Goal: Navigation & Orientation: Find specific page/section

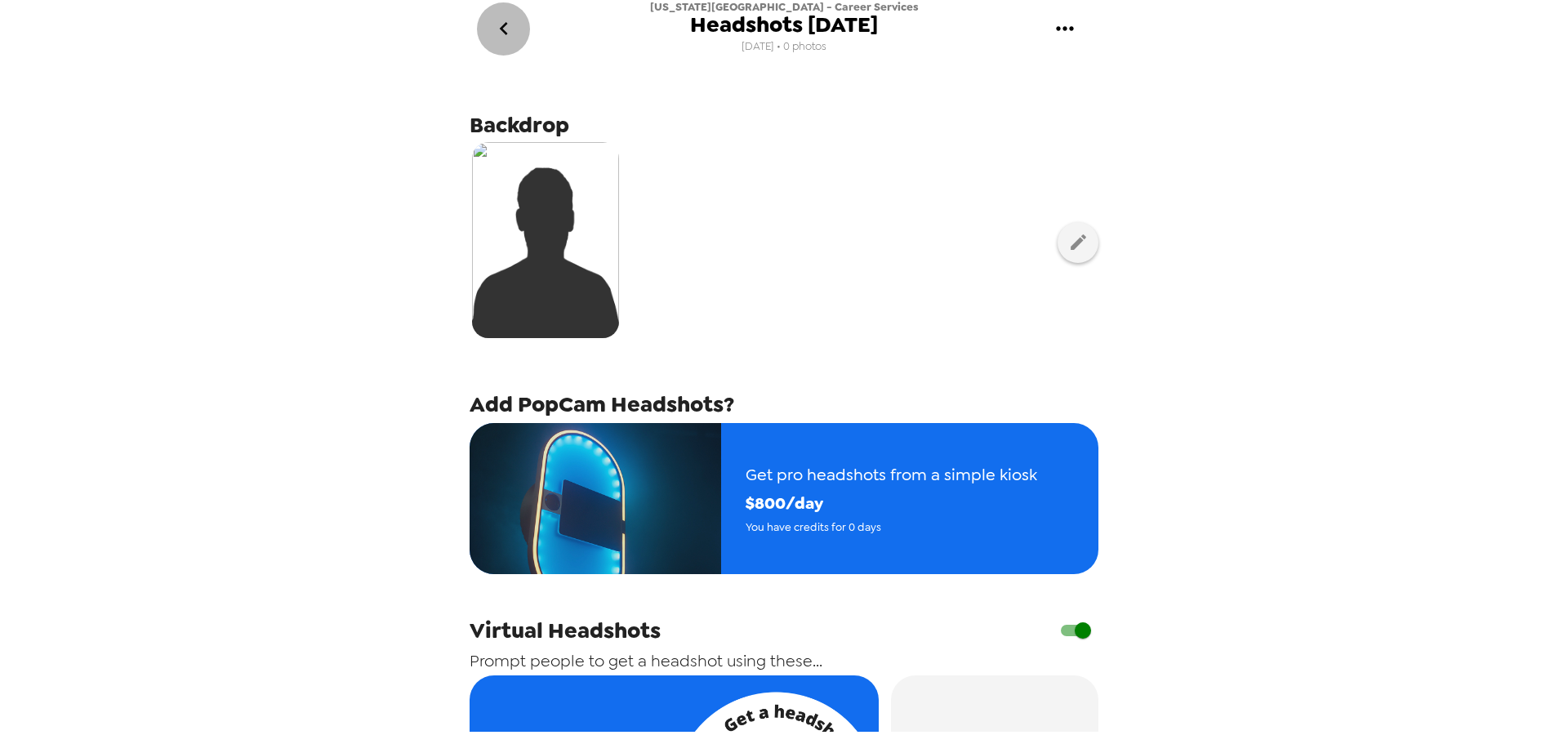
click at [493, 22] on icon "go back" at bounding box center [503, 28] width 26 height 26
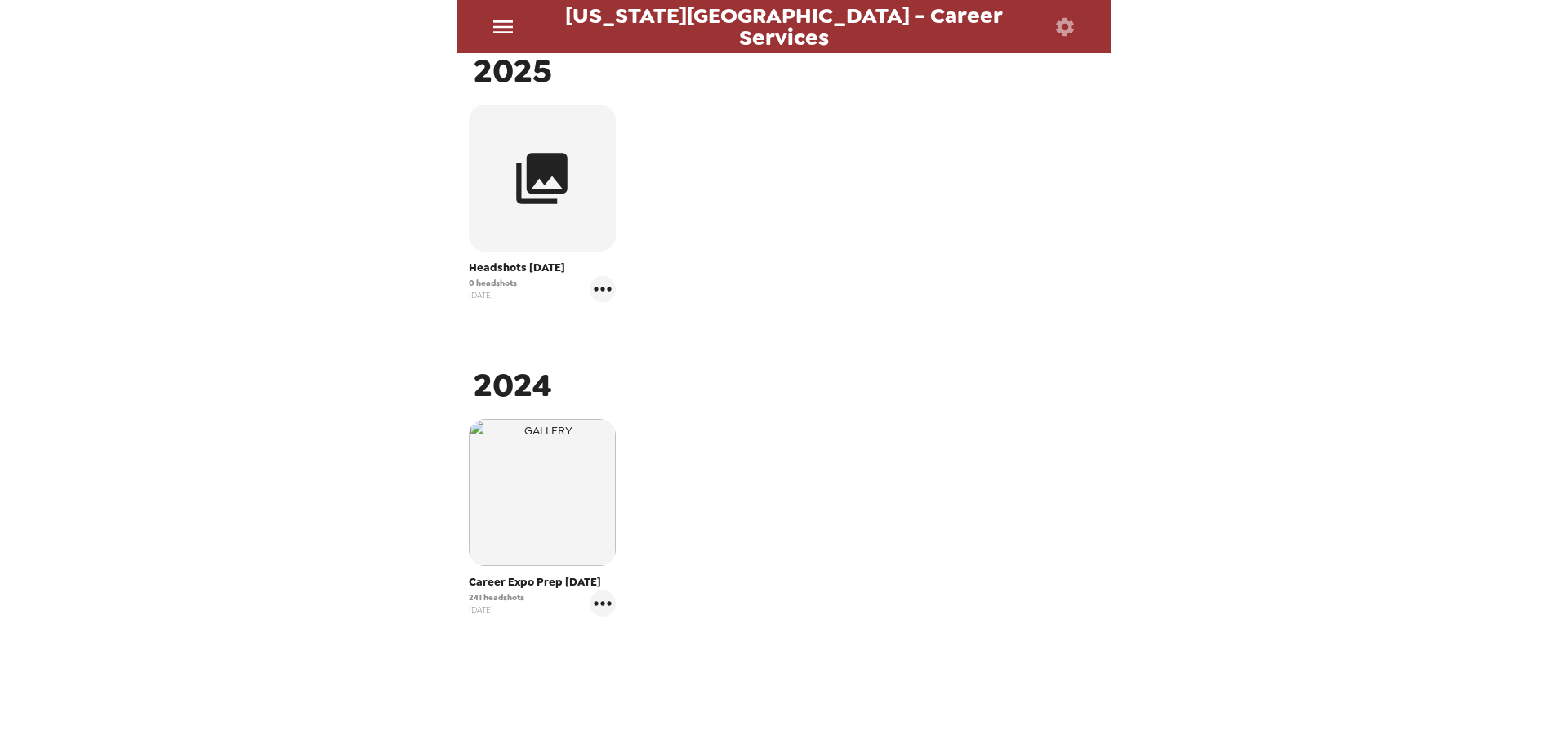
scroll to position [300, 0]
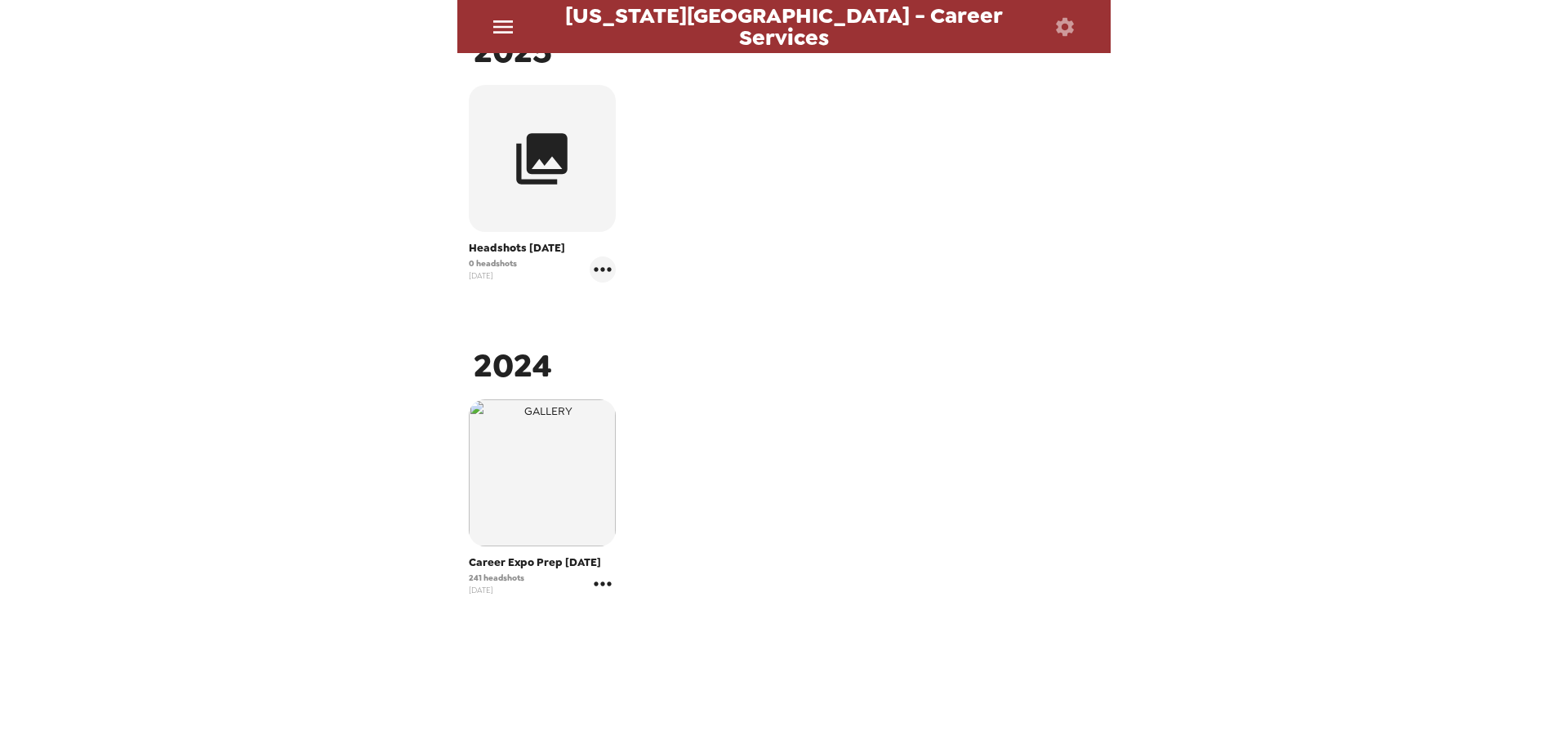
click at [593, 581] on icon "gallery menu" at bounding box center [602, 583] width 26 height 26
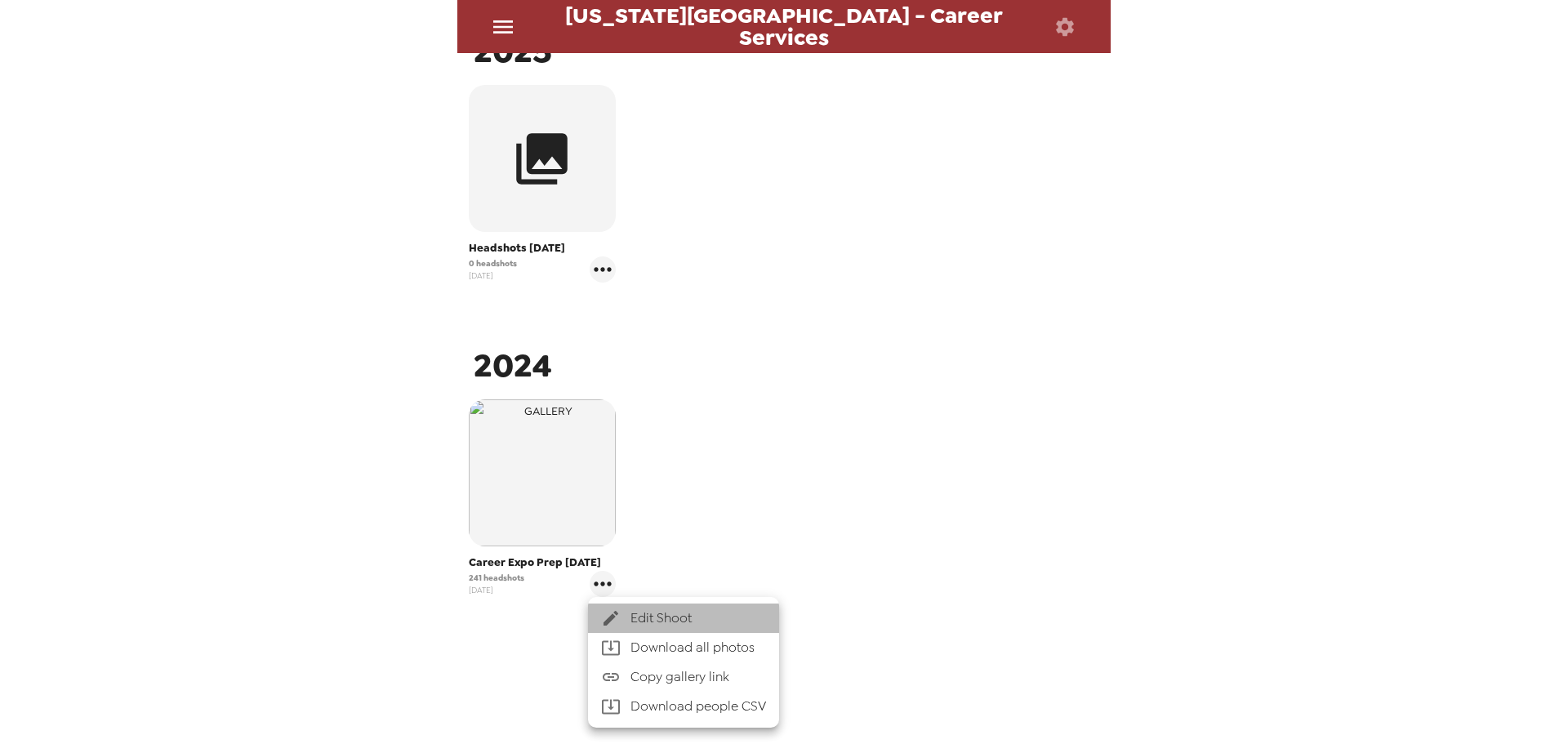
click at [736, 618] on span "Edit Shoot" at bounding box center [698, 618] width 135 height 19
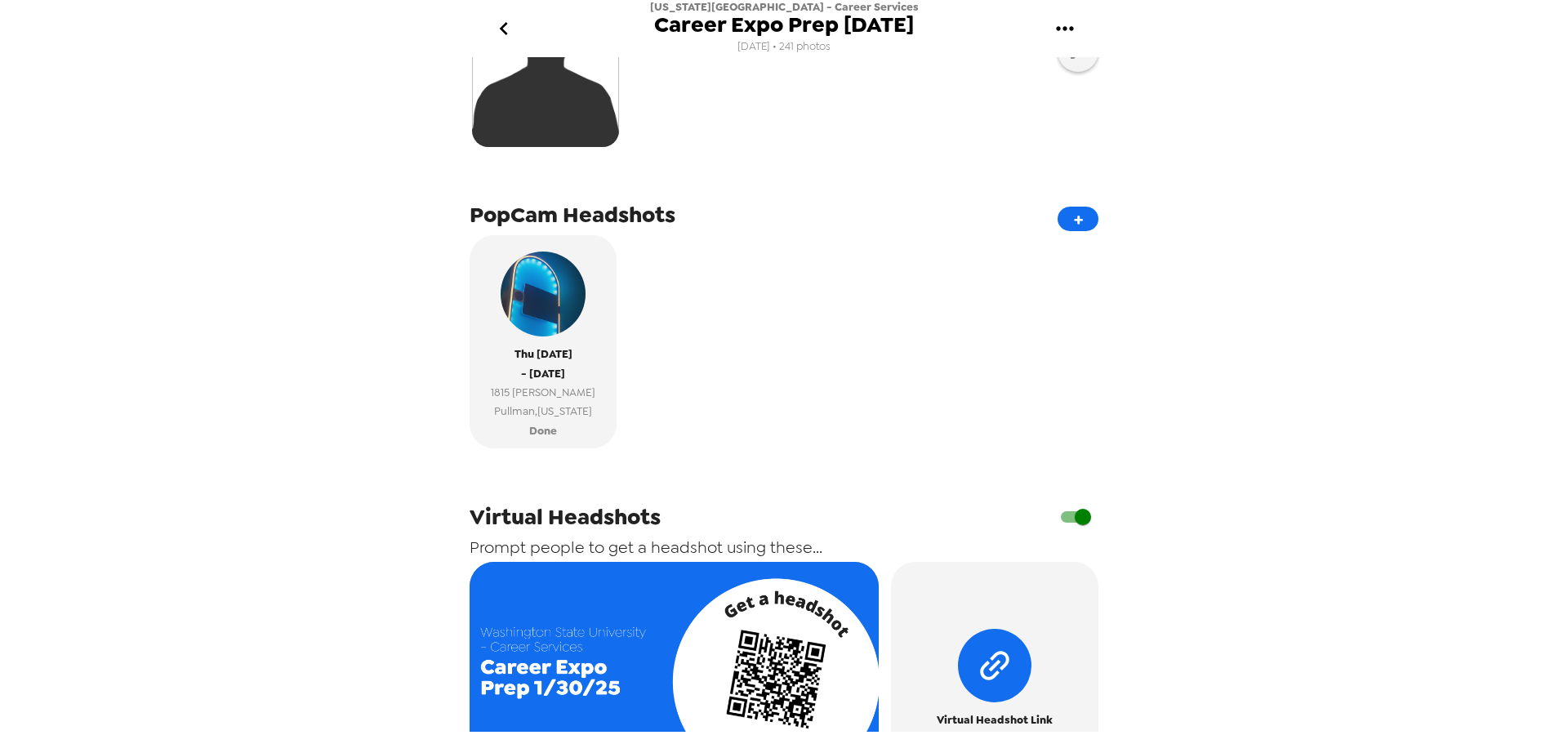
scroll to position [614, 0]
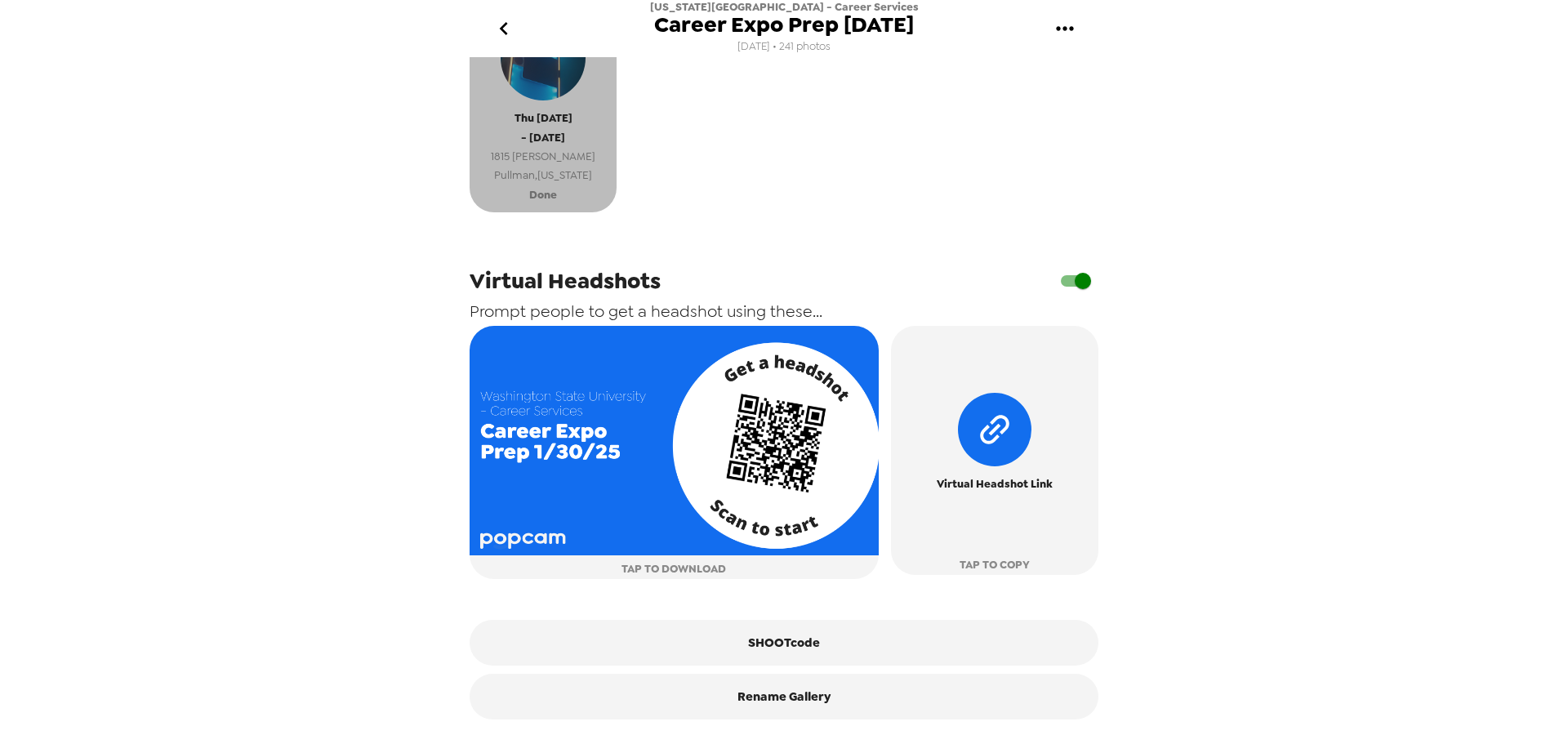
drag, startPoint x: 608, startPoint y: 168, endPoint x: 538, endPoint y: 144, distance: 74.0
click at [538, 144] on div "[DATE] - [DATE] [STREET_ADDRESS][PERSON_NAME][US_STATE]" at bounding box center [543, 96] width 130 height 177
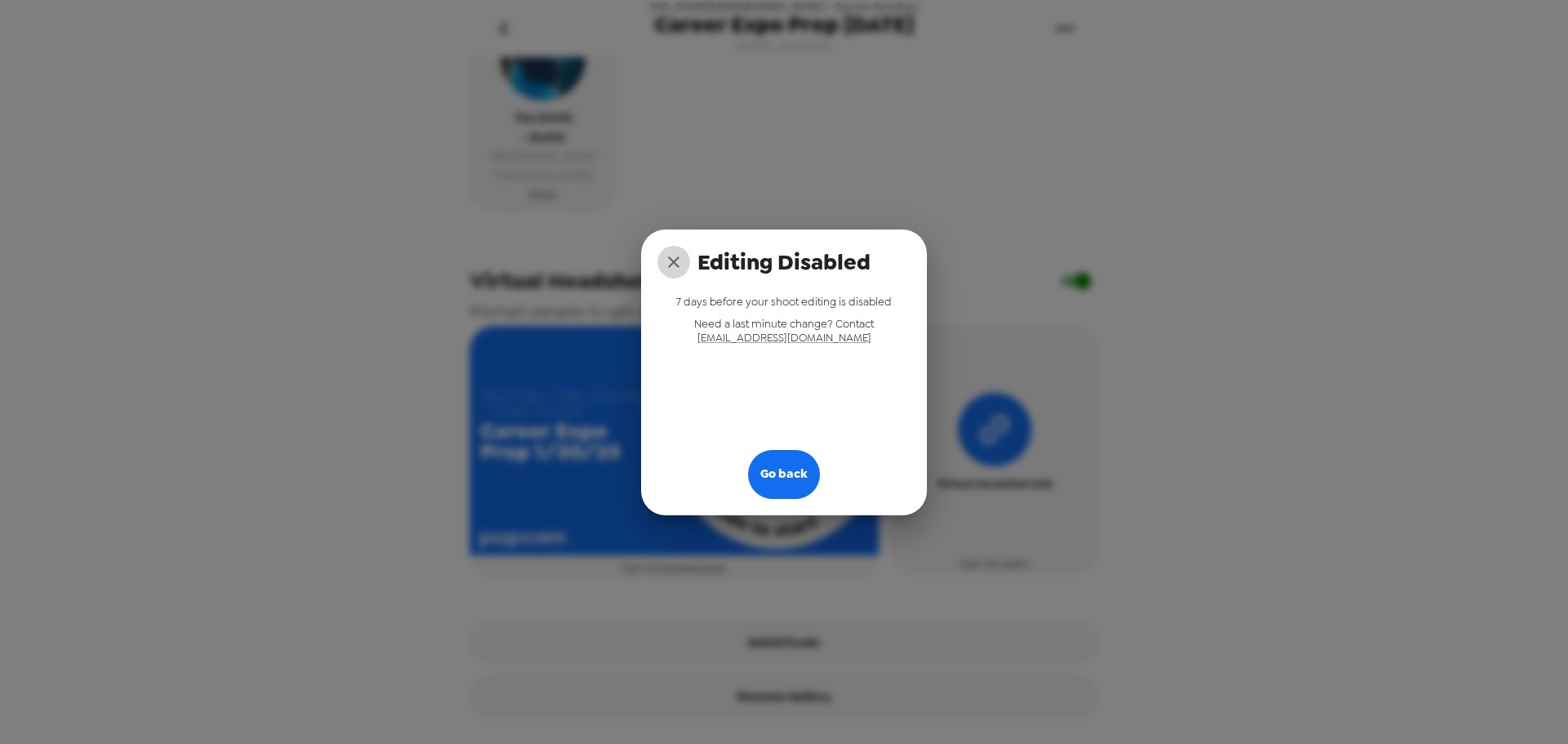
click at [663, 259] on button "close" at bounding box center [674, 262] width 33 height 33
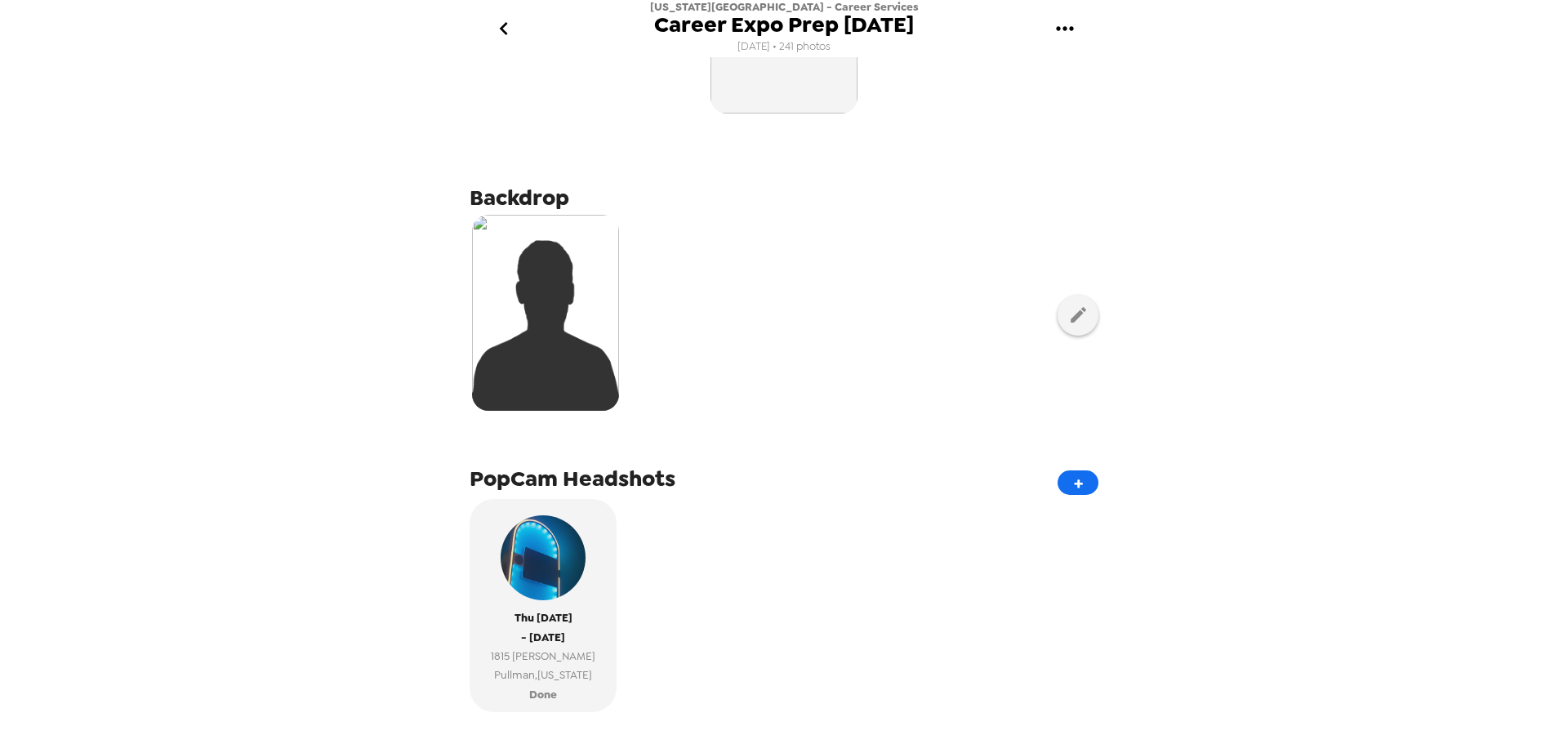
scroll to position [0, 0]
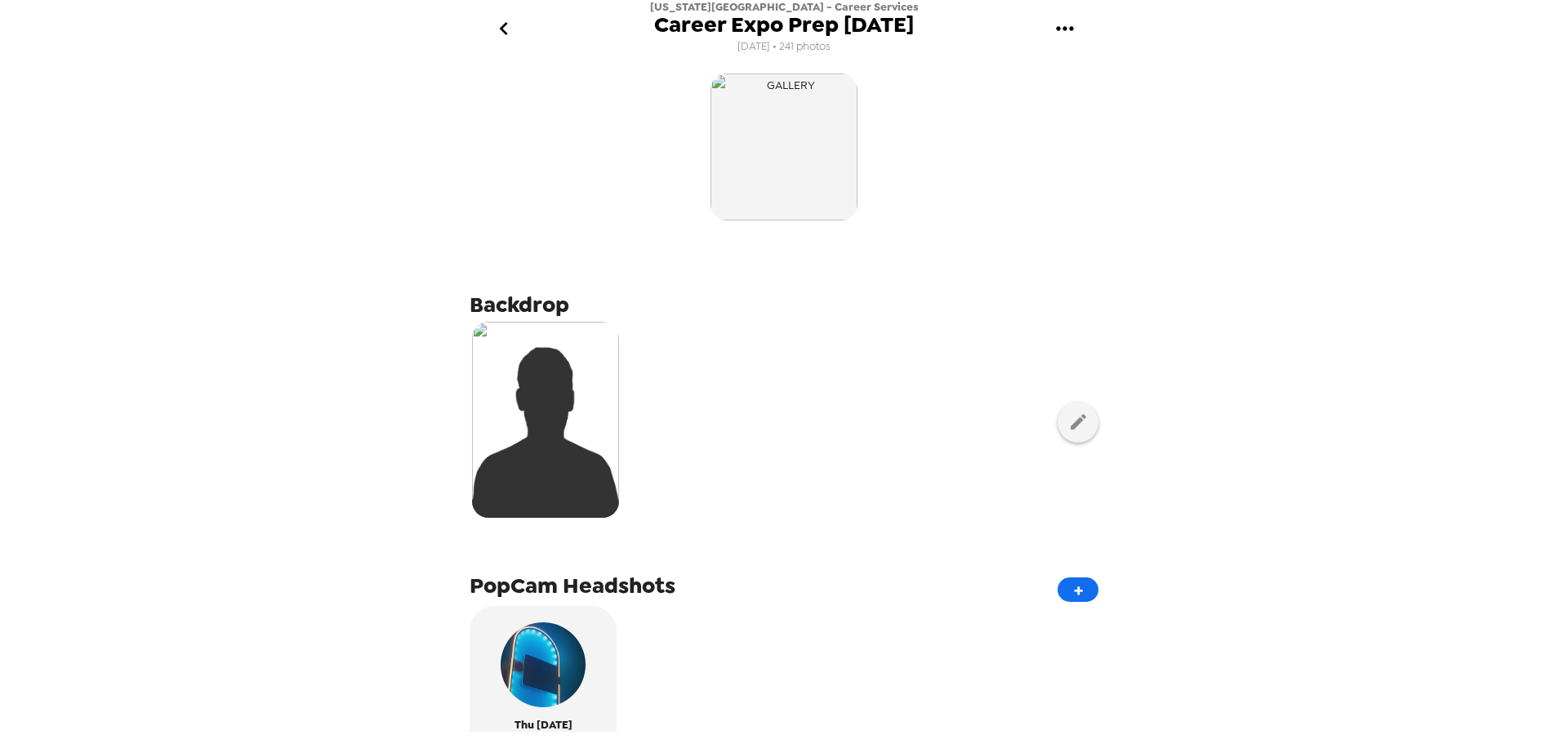
click at [1060, 32] on icon "gallery menu" at bounding box center [1065, 28] width 26 height 26
click at [503, 35] on div at bounding box center [784, 372] width 1568 height 744
click at [499, 29] on icon "go back" at bounding box center [503, 28] width 26 height 26
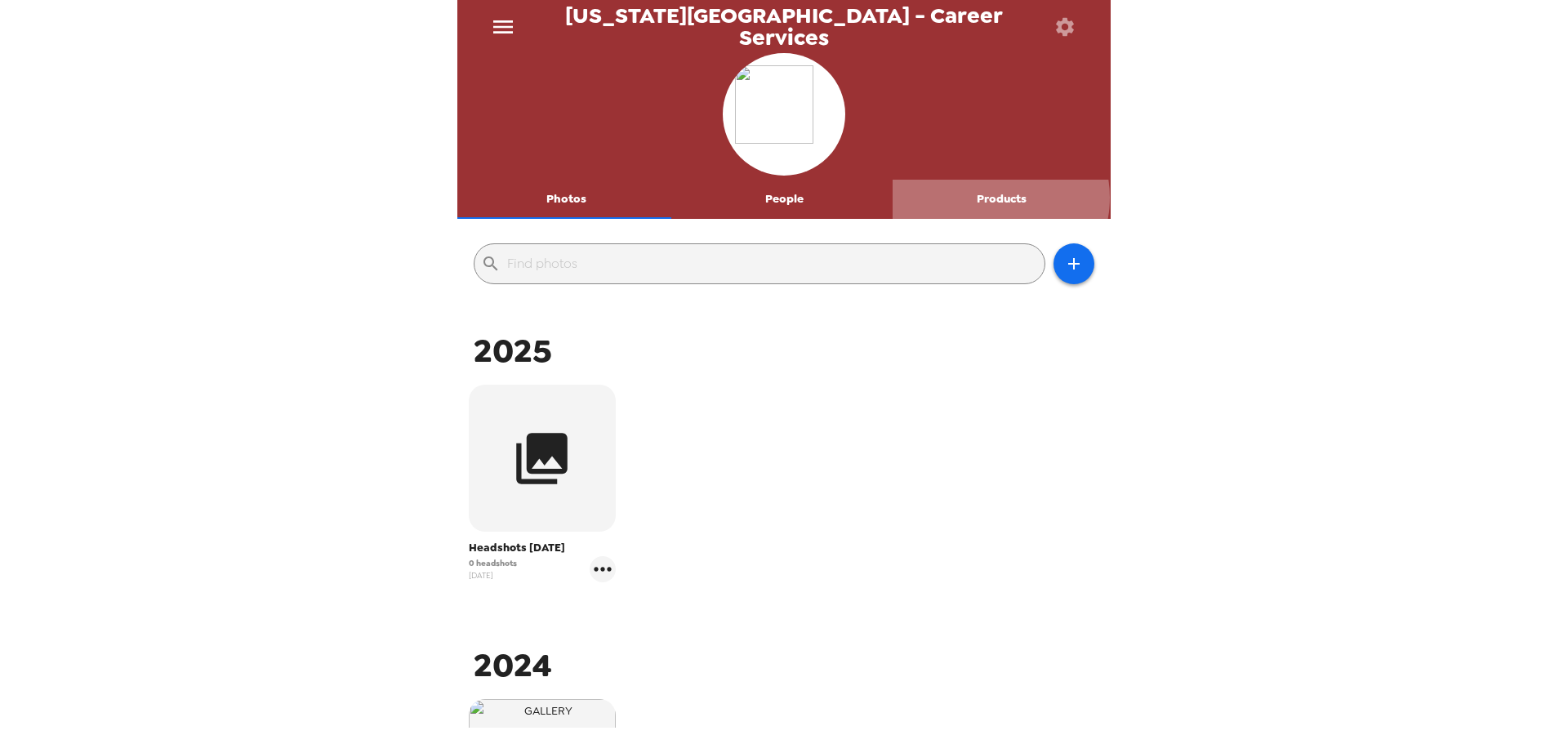
click at [989, 198] on button "Products" at bounding box center [1001, 198] width 218 height 39
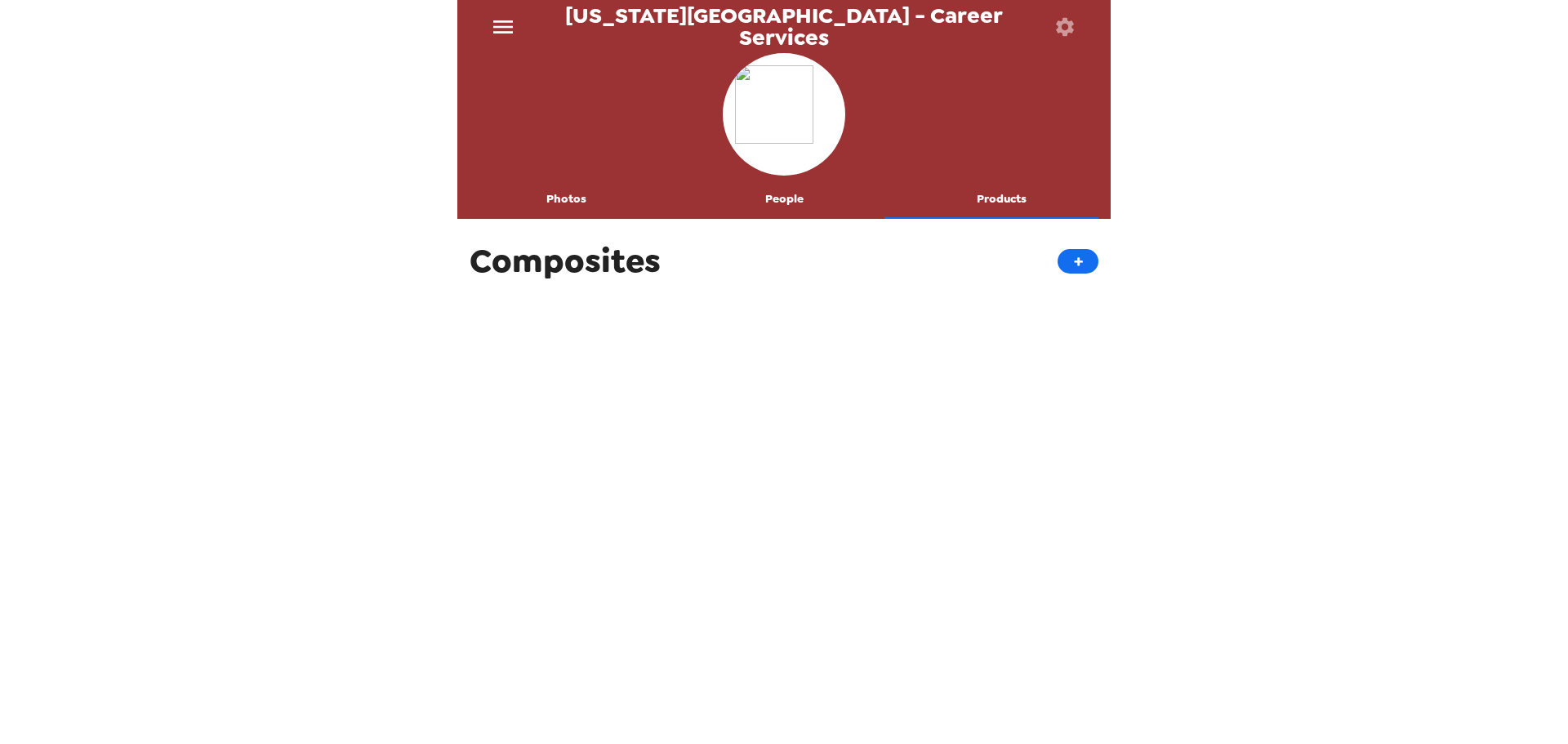
click at [562, 203] on button "Photos" at bounding box center [566, 198] width 218 height 39
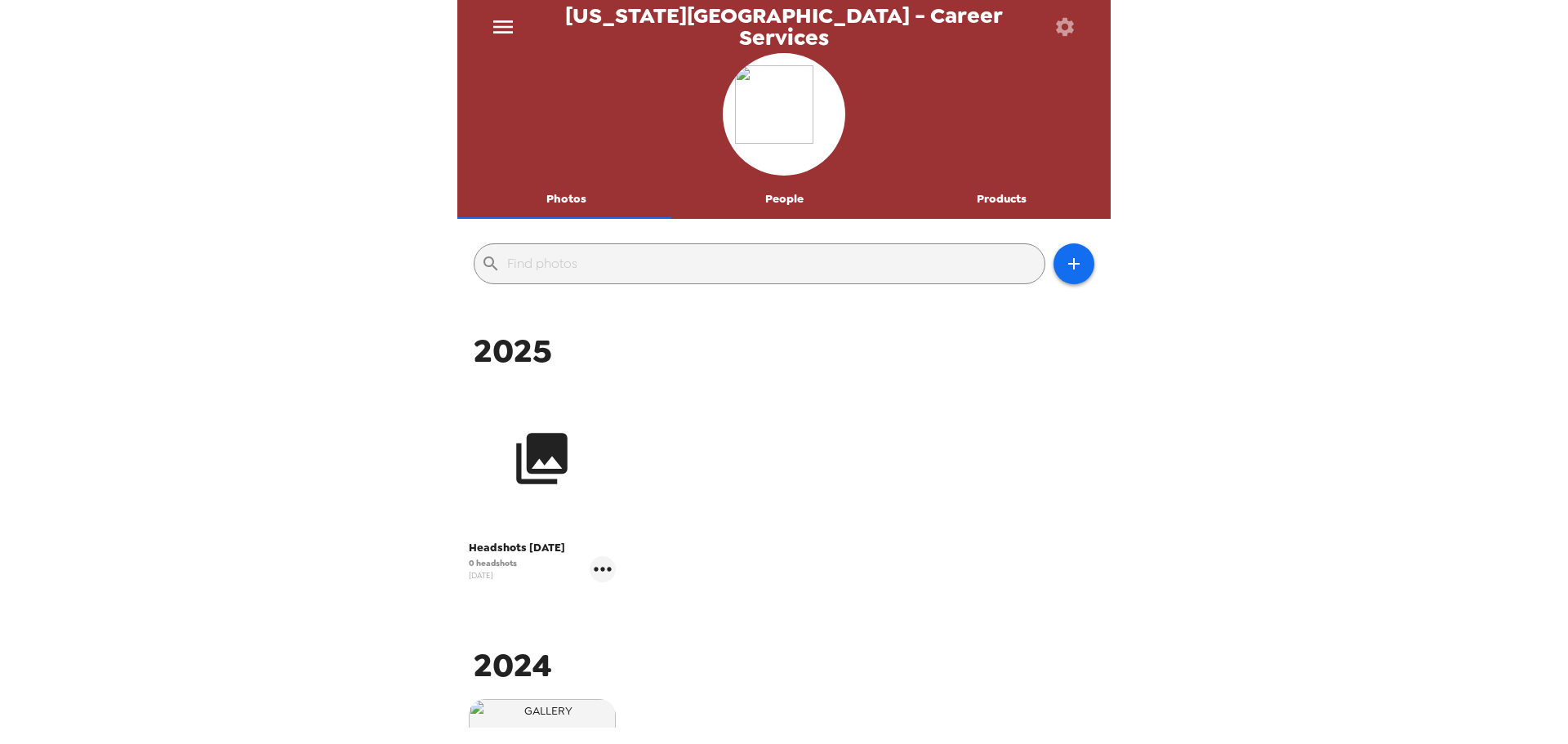
click at [572, 498] on button "button" at bounding box center [542, 457] width 147 height 147
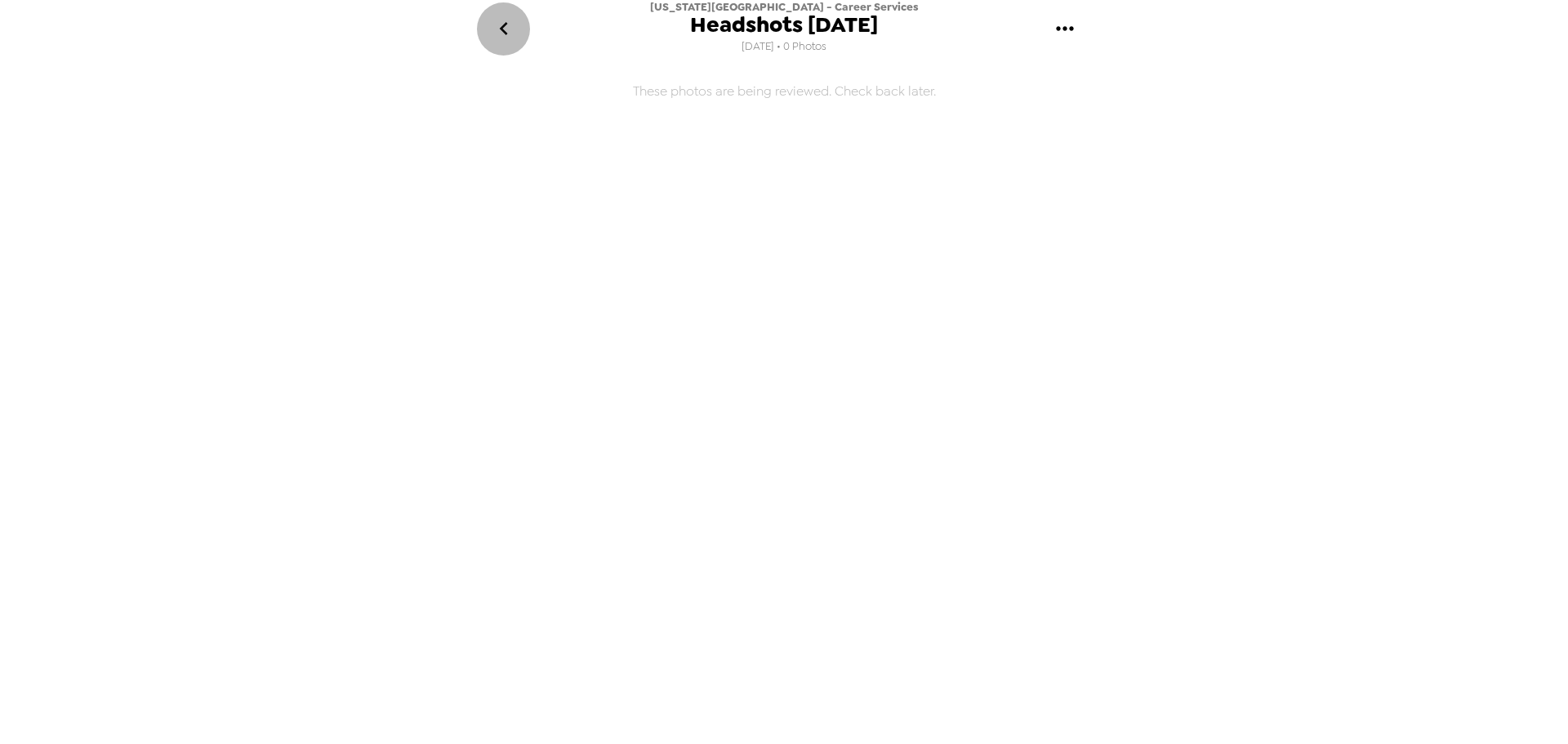
click at [502, 22] on icon "go back" at bounding box center [503, 28] width 26 height 26
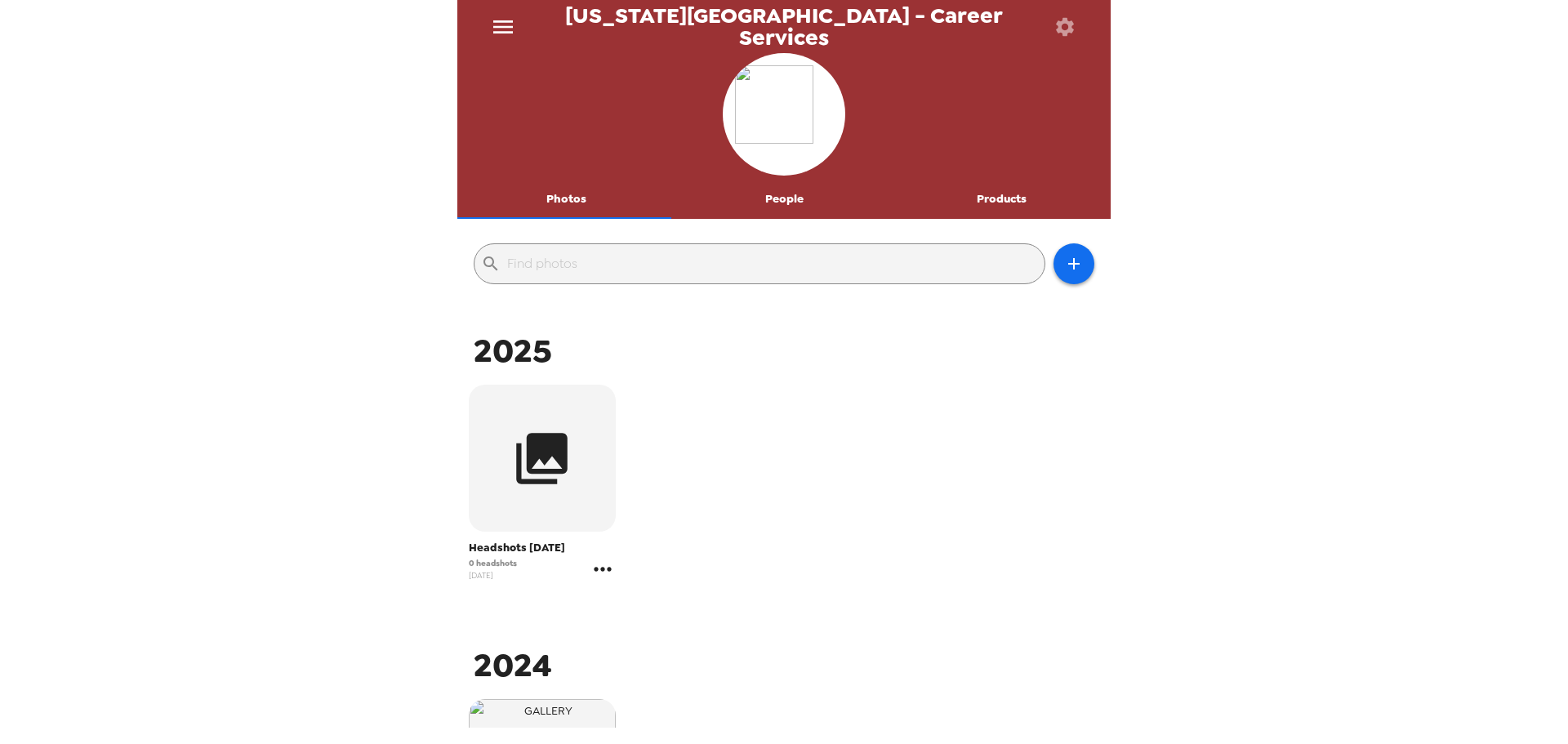
click at [597, 570] on icon "gallery menu" at bounding box center [602, 569] width 26 height 26
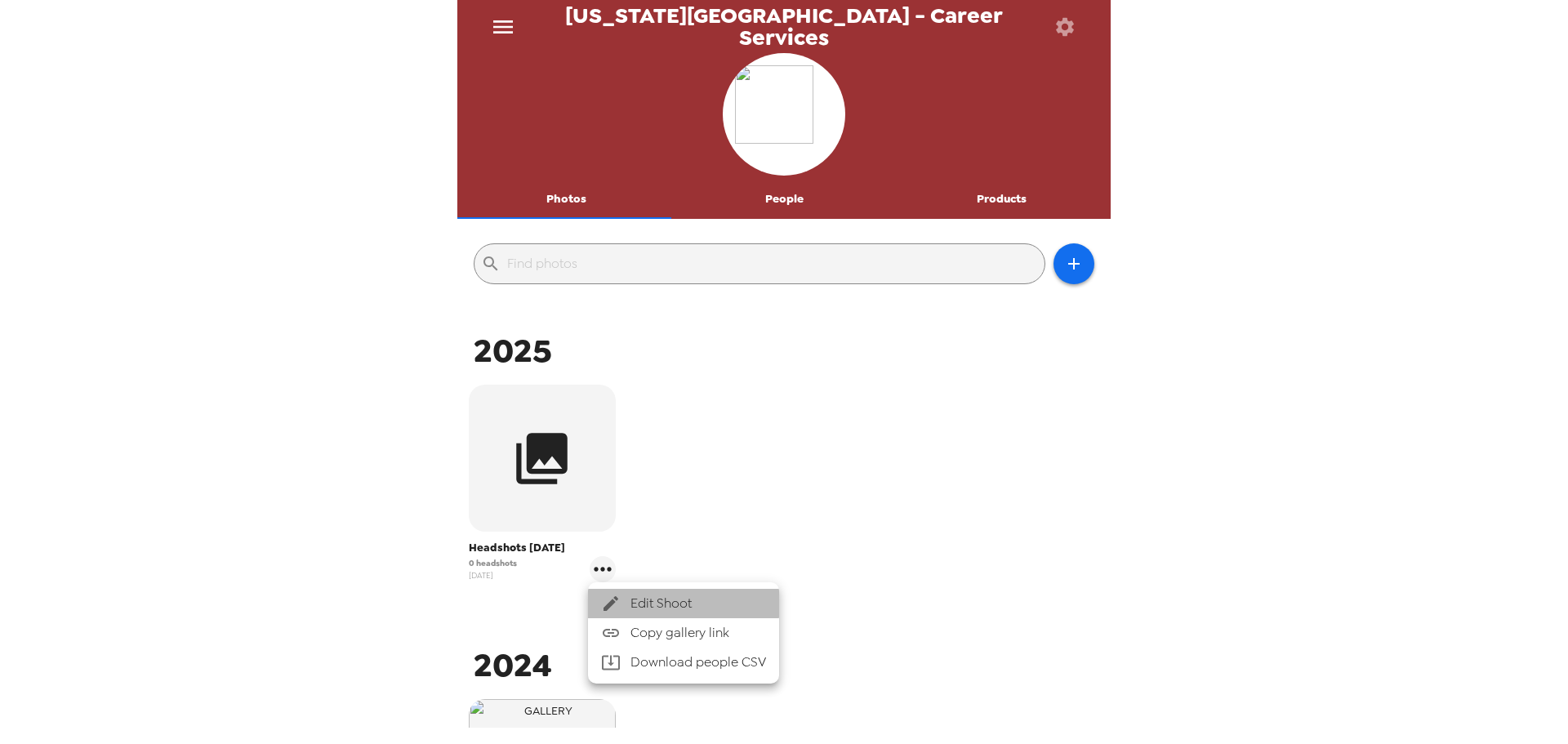
click at [657, 603] on span "Edit Shoot" at bounding box center [698, 603] width 135 height 19
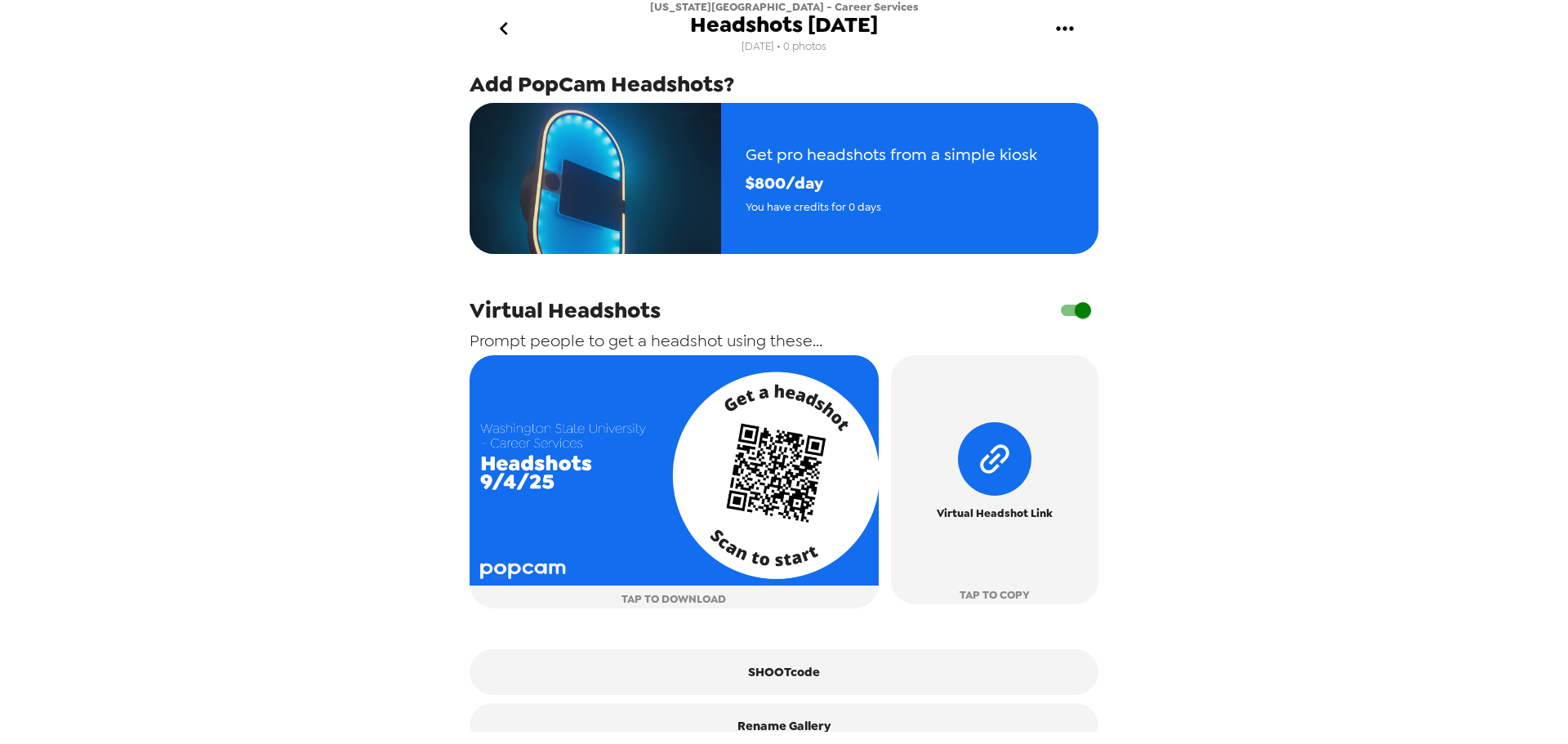
scroll to position [355, 0]
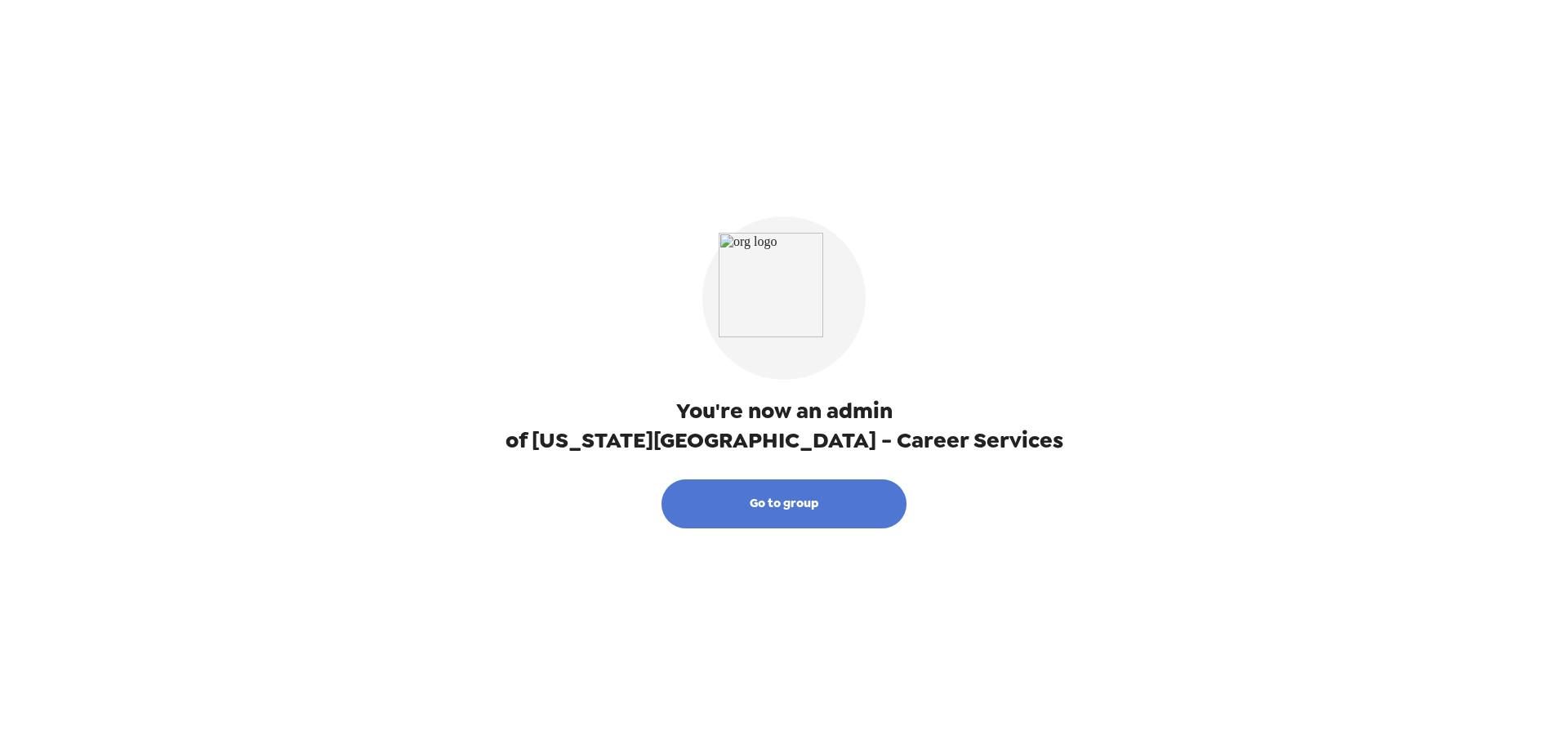
click at [849, 505] on button "Go to group" at bounding box center [784, 503] width 246 height 49
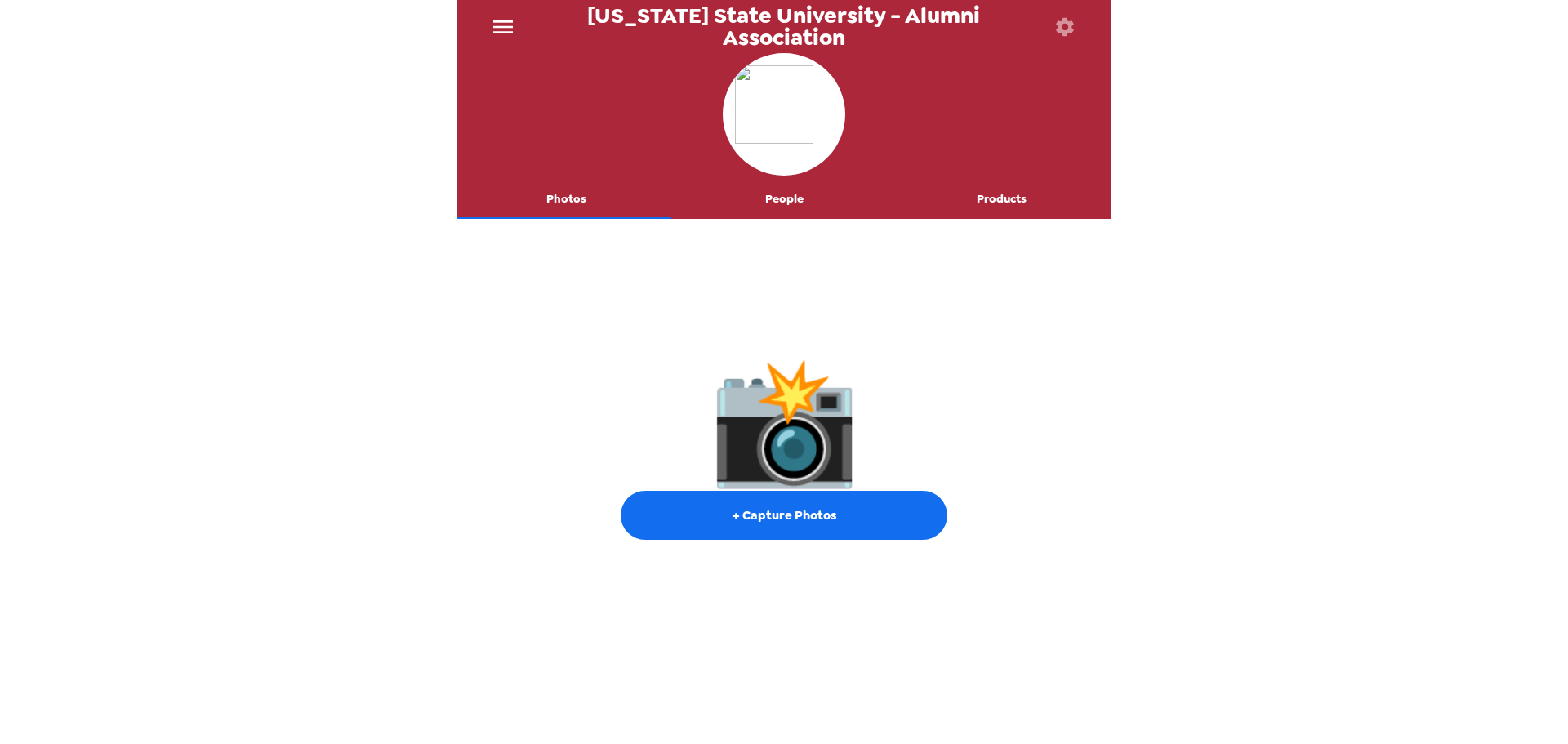
click at [821, 203] on button "People" at bounding box center [784, 198] width 218 height 39
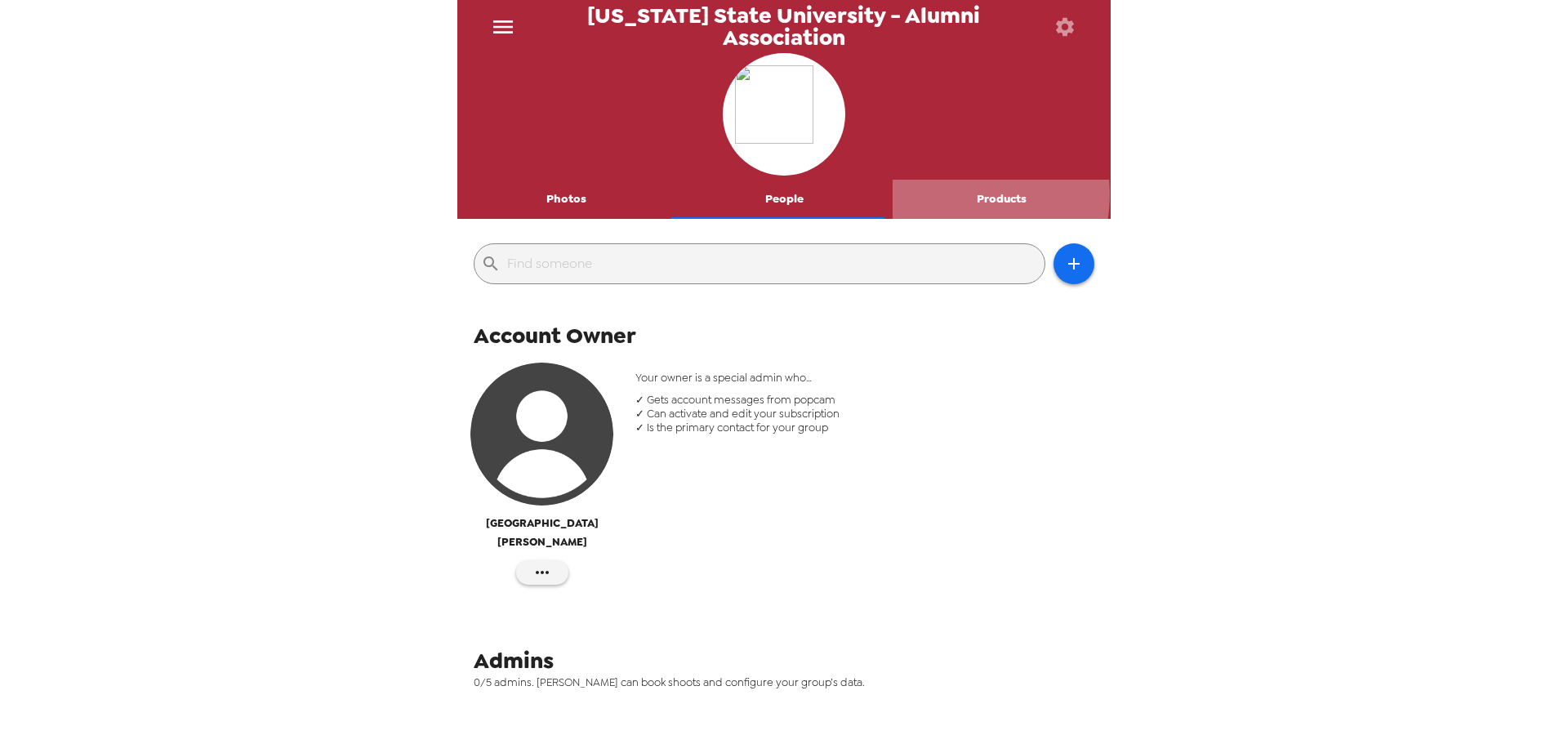
click at [952, 195] on button "Products" at bounding box center [1001, 198] width 218 height 39
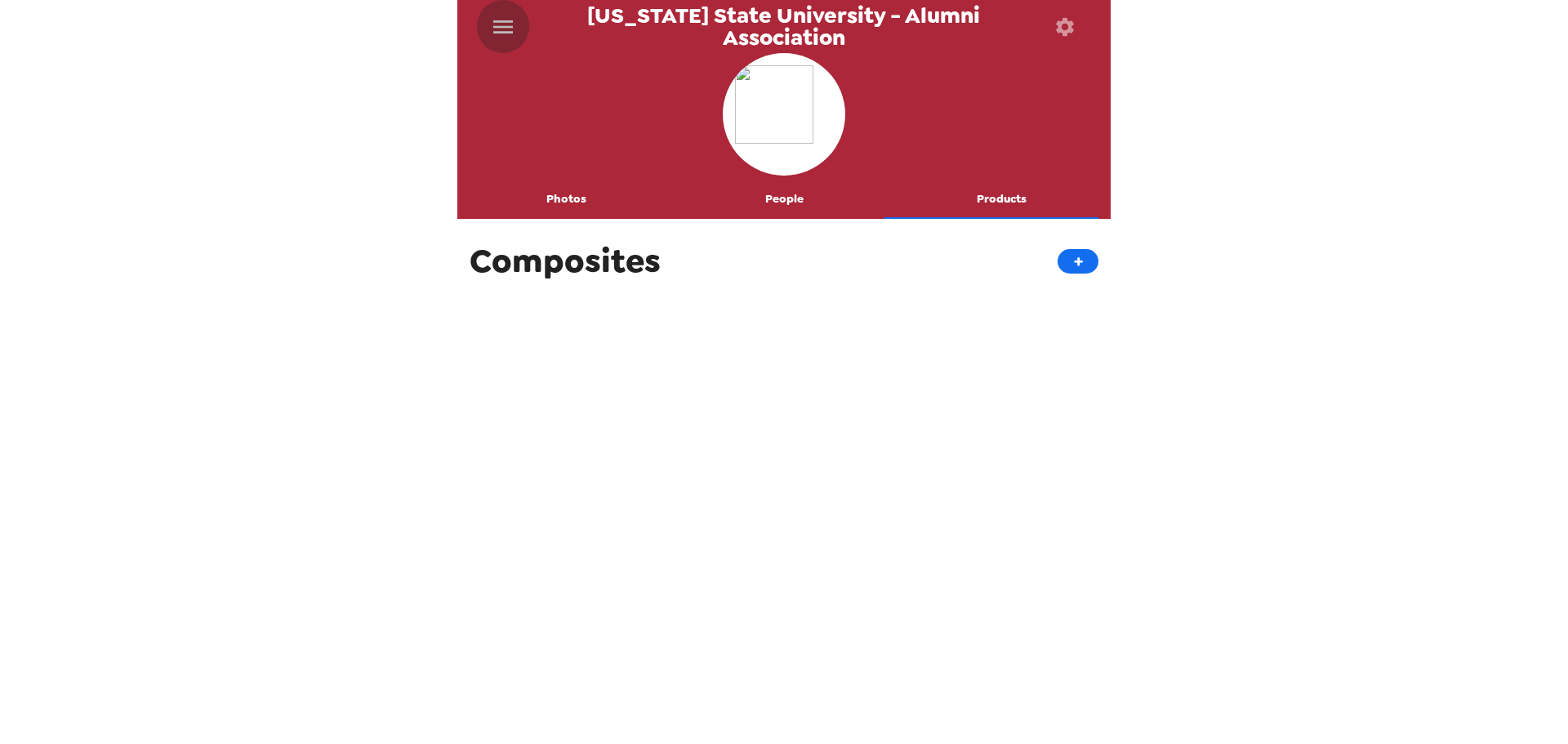
click at [506, 19] on icon "menu" at bounding box center [503, 26] width 26 height 26
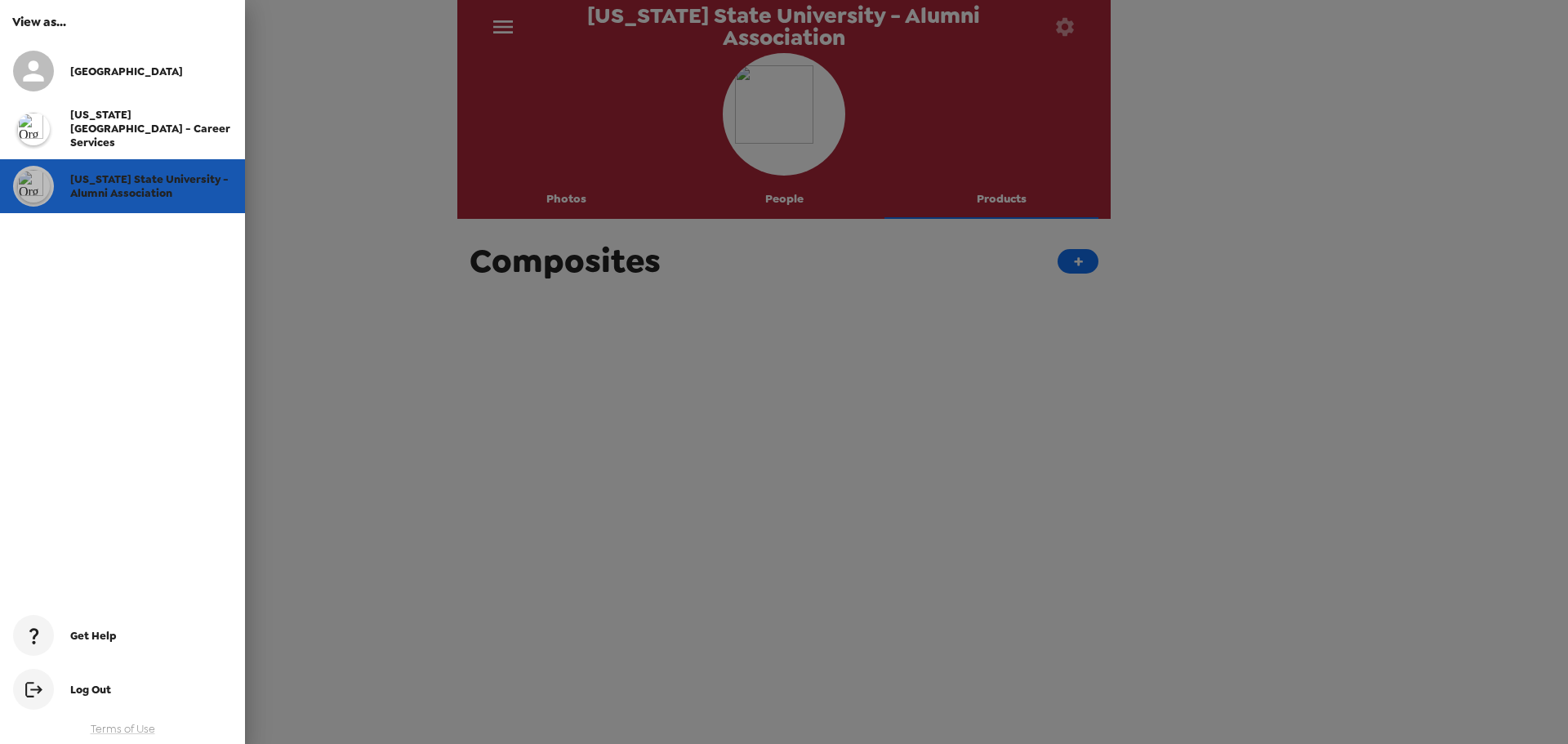
click at [174, 187] on div "Washington State University - Alumni Association" at bounding box center [151, 186] width 162 height 28
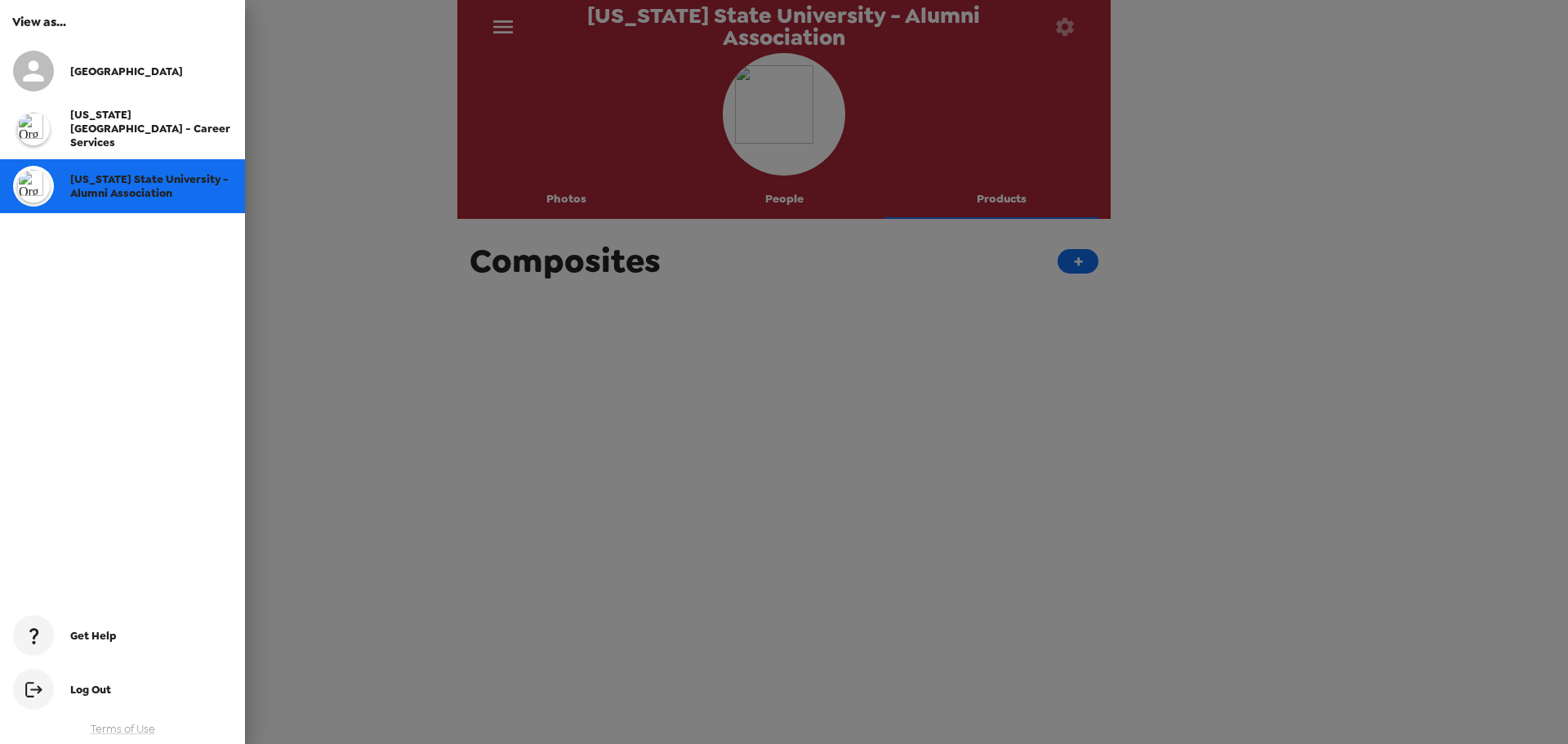
click at [568, 209] on div at bounding box center [784, 372] width 1568 height 744
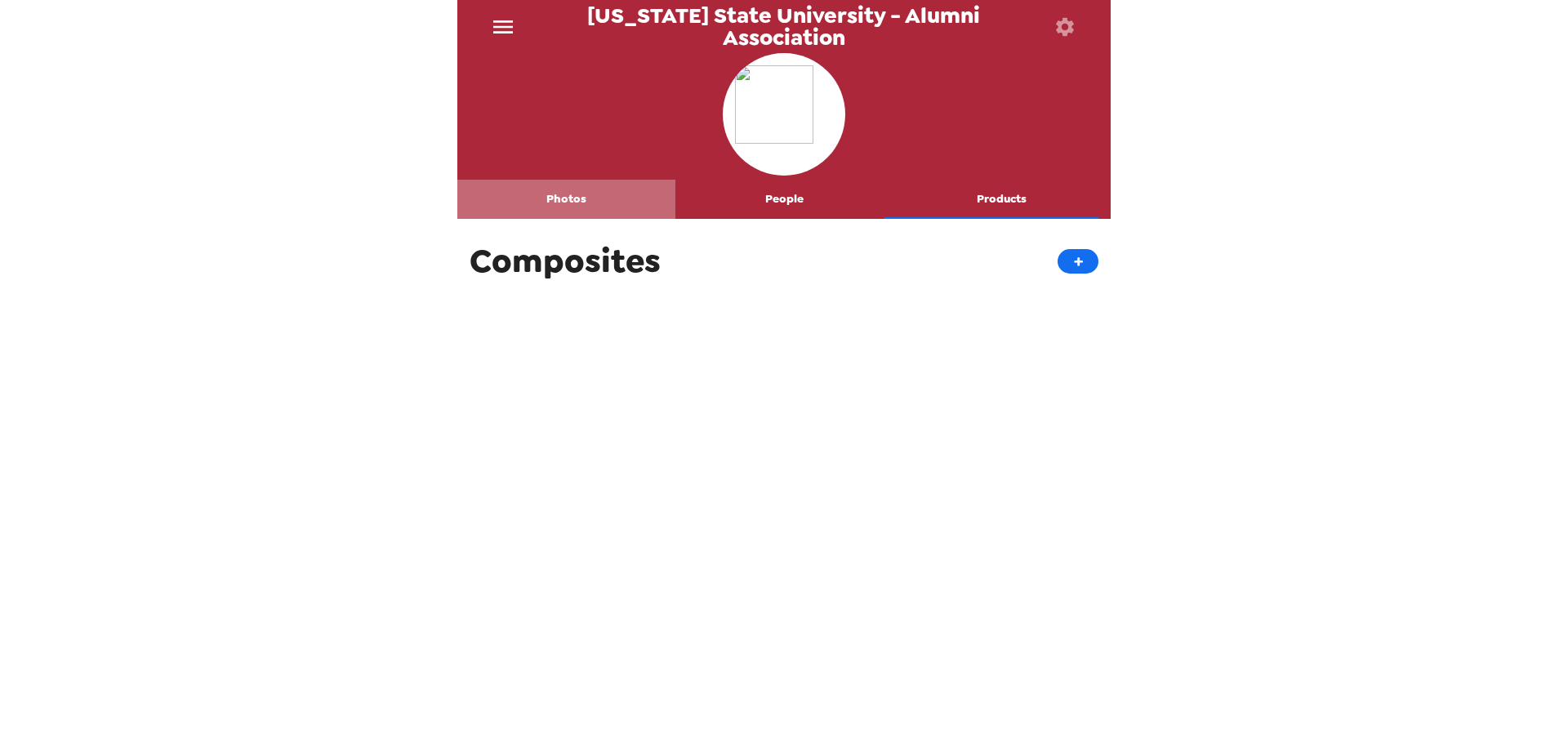
click at [575, 195] on button "Photos" at bounding box center [566, 198] width 218 height 39
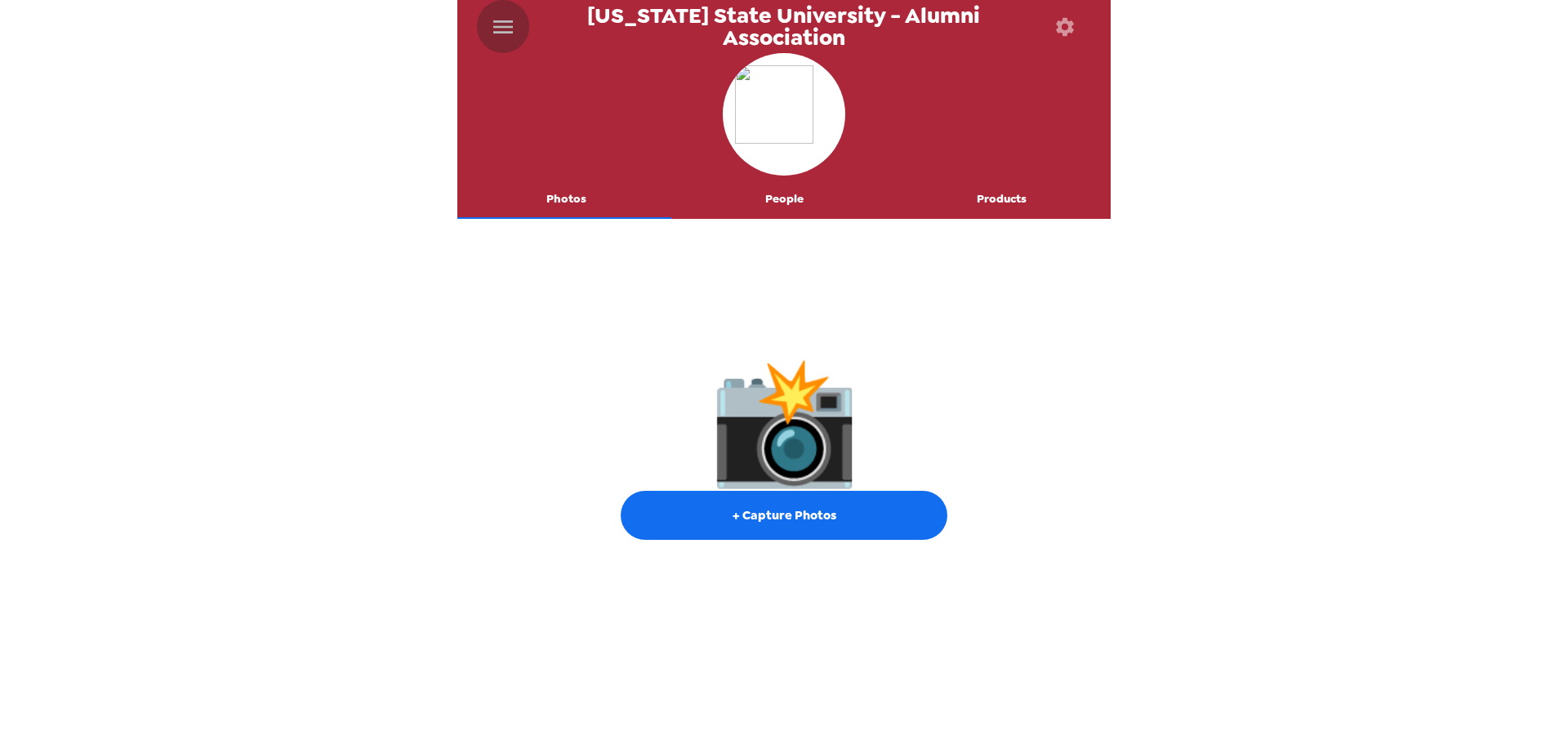
click at [505, 40] on button "menu" at bounding box center [503, 26] width 53 height 53
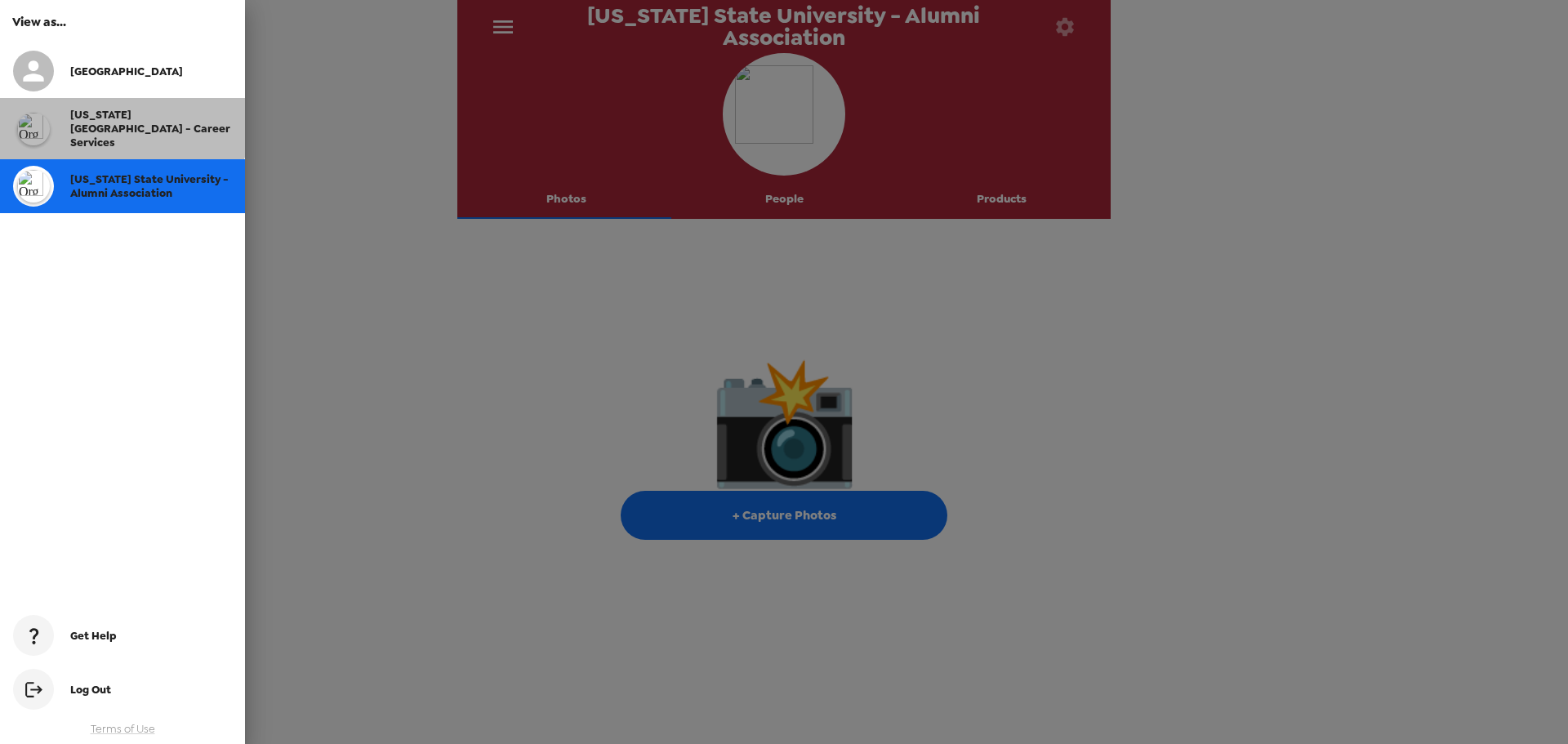
click at [118, 124] on span "[US_STATE][GEOGRAPHIC_DATA] - Career Services" at bounding box center [150, 128] width 160 height 41
